Goal: Find contact information: Find contact information

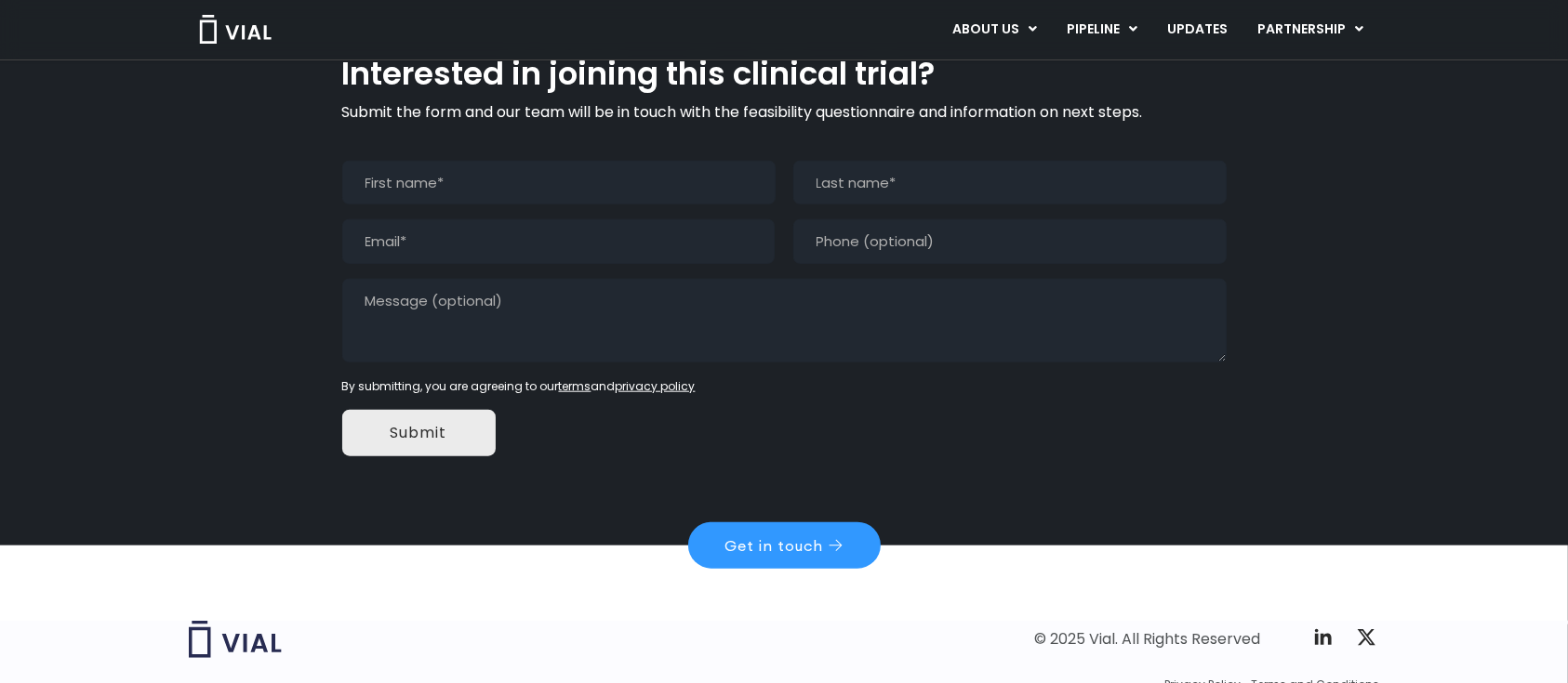
scroll to position [1865, 0]
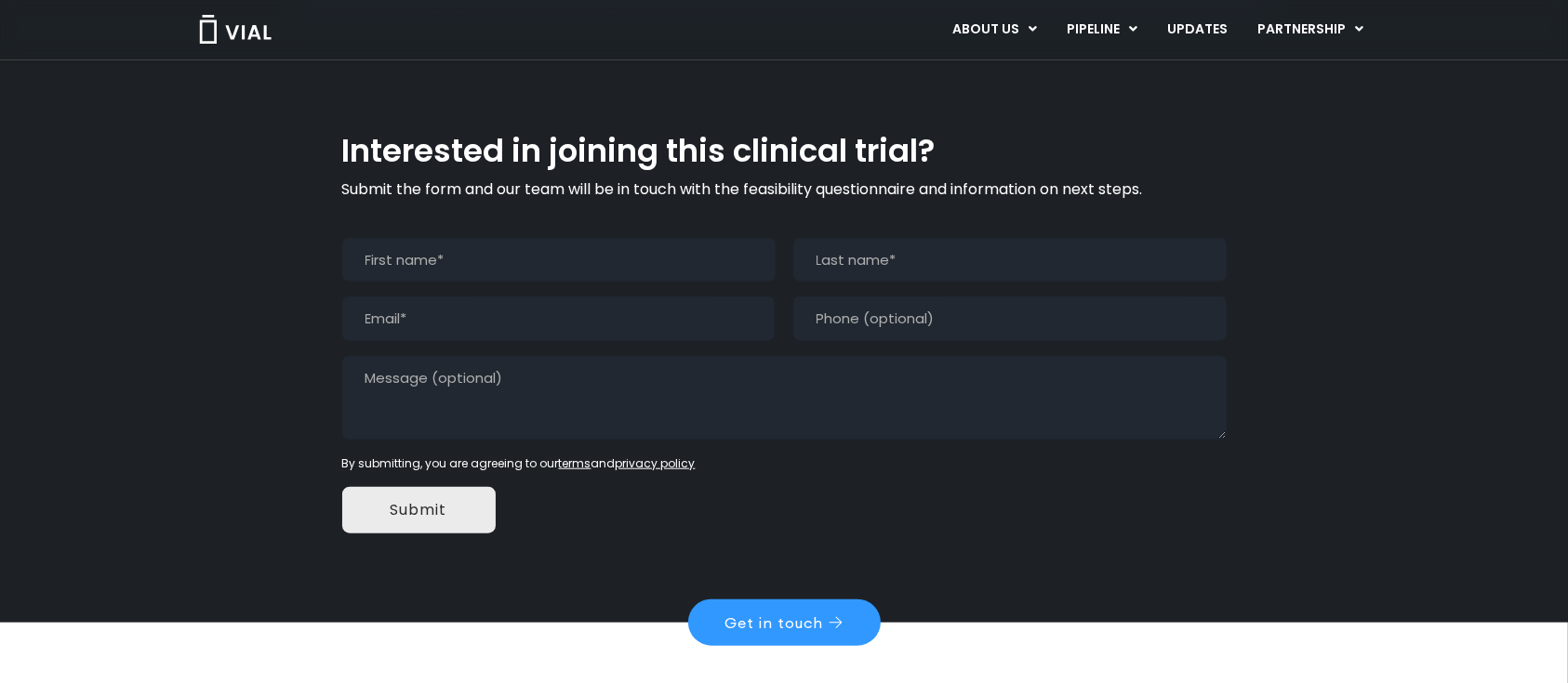
scroll to position [1865, 0]
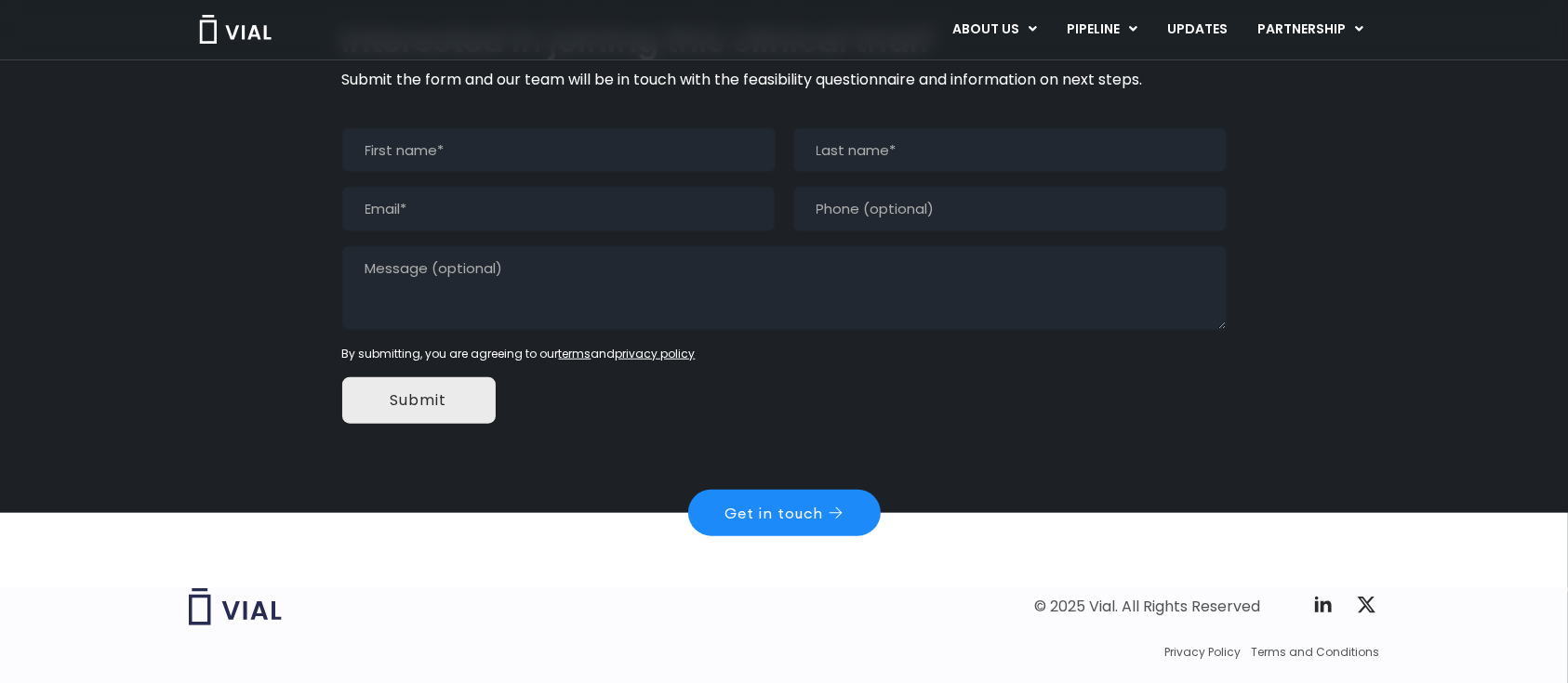
click at [782, 489] on link "Get in touch" at bounding box center [784, 512] width 193 height 46
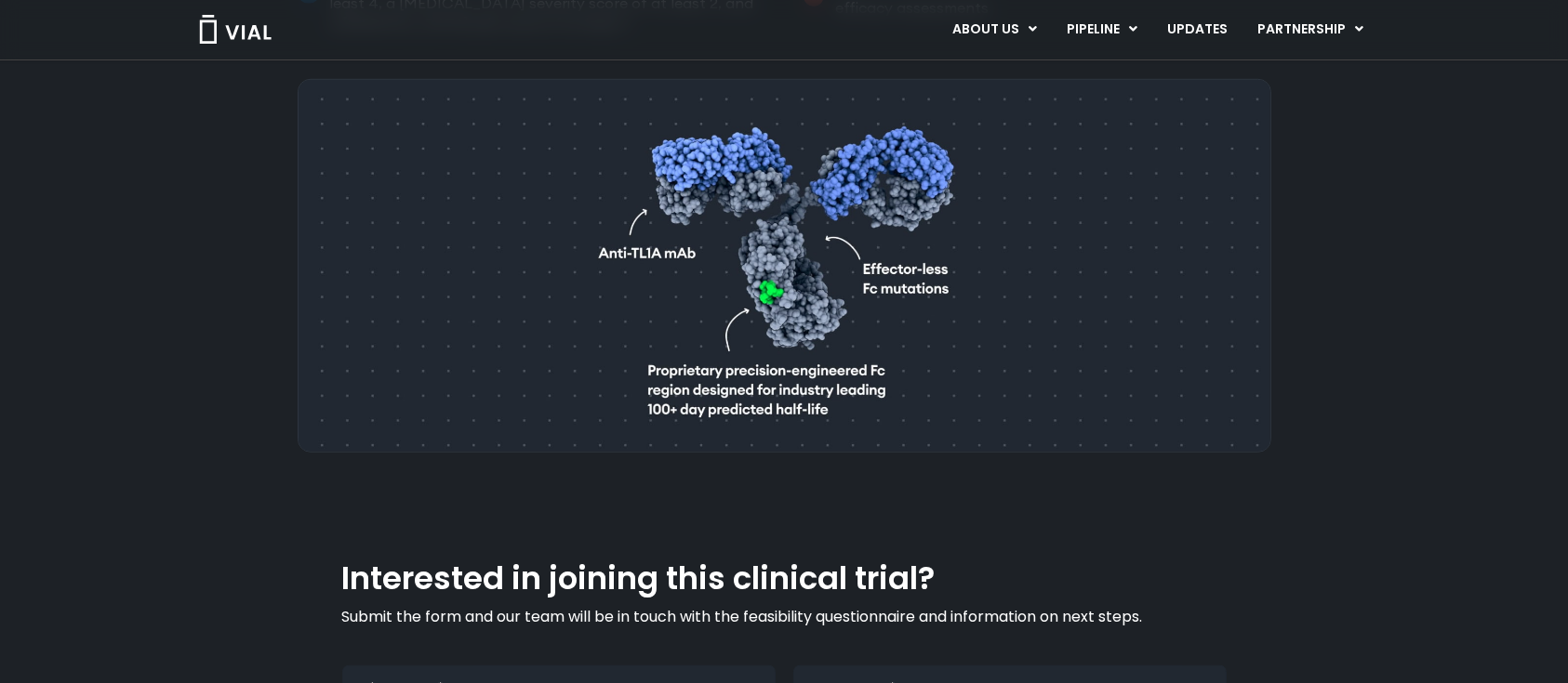
scroll to position [1617, 0]
